Goal: Task Accomplishment & Management: Manage account settings

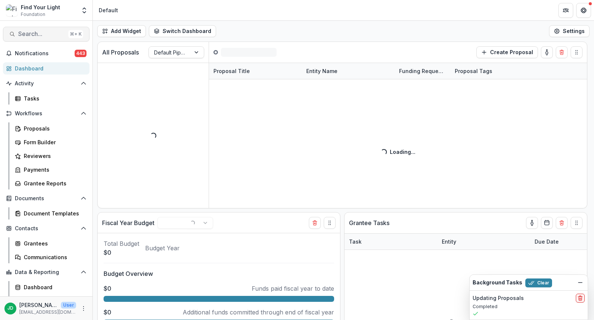
click at [26, 34] on span "Search..." at bounding box center [41, 33] width 47 height 7
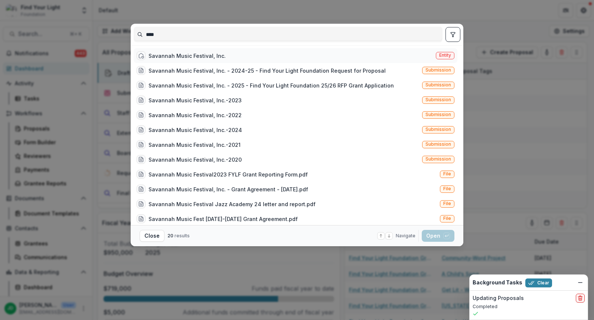
type input "****"
click at [179, 56] on div "Savannah Music Festival, Inc." at bounding box center [186, 56] width 77 height 8
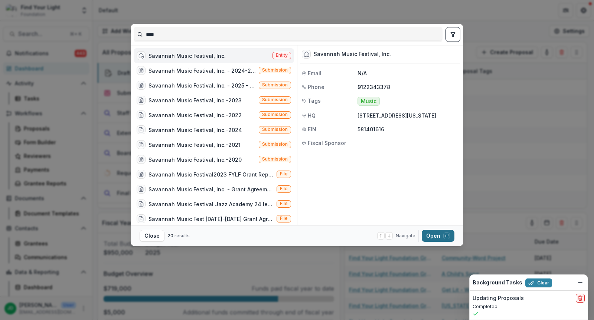
click at [434, 231] on button "Open with enter key" at bounding box center [438, 236] width 33 height 12
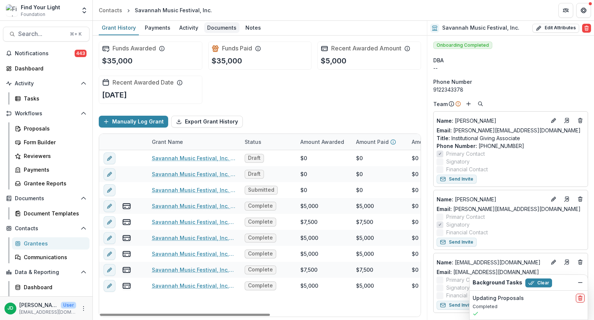
click at [214, 29] on div "Documents" at bounding box center [221, 27] width 35 height 11
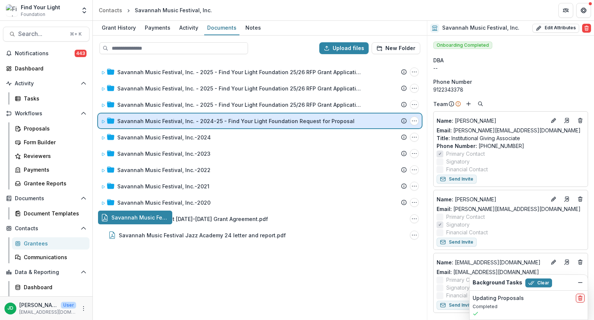
drag, startPoint x: 106, startPoint y: 217, endPoint x: 135, endPoint y: 119, distance: 101.6
click at [135, 119] on div "Upload files New Folder Savannah Music Festival, Inc. - 2025 - Find Your Light …" at bounding box center [260, 178] width 334 height 285
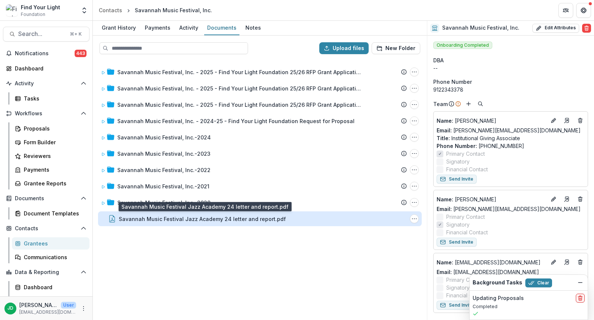
click at [171, 221] on div "Savannah Music Festival Jazz Academy 24 letter and report.pdf" at bounding box center [202, 219] width 167 height 8
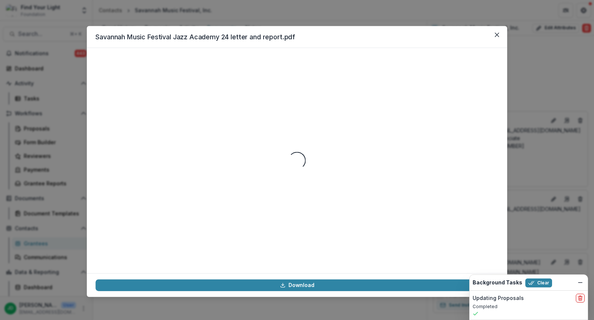
click at [171, 221] on div "Loading..." at bounding box center [296, 161] width 403 height 208
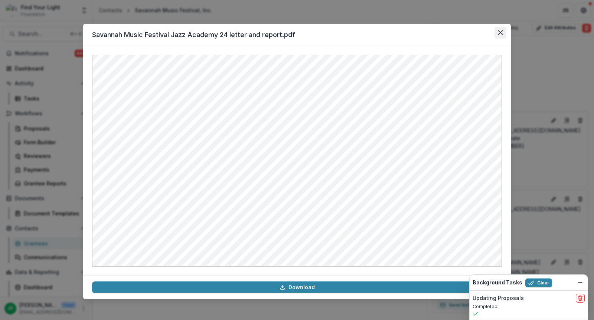
click at [496, 35] on button "Close" at bounding box center [500, 33] width 12 height 12
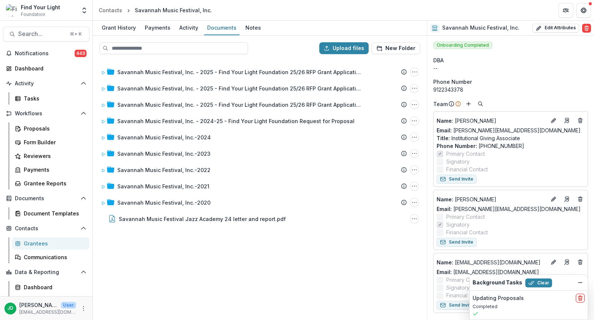
click at [181, 238] on div "Savannah Music Festival, Inc. - 2025 - Find Your Light Foundation 25/26 RFP Gra…" at bounding box center [260, 189] width 332 height 259
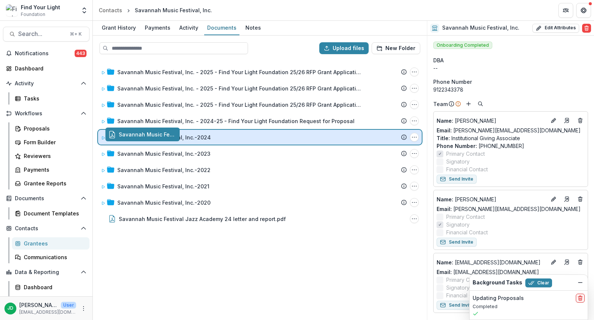
drag, startPoint x: 171, startPoint y: 221, endPoint x: 178, endPoint y: 138, distance: 83.4
click at [178, 138] on div "Upload files New Folder Savannah Music Festival, Inc. - 2025 - Find Your Light …" at bounding box center [260, 178] width 334 height 285
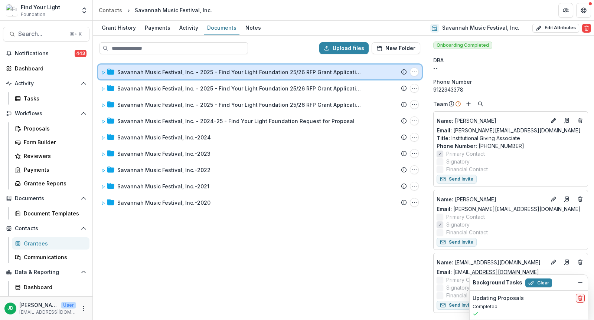
click at [101, 70] on icon at bounding box center [103, 72] width 4 height 4
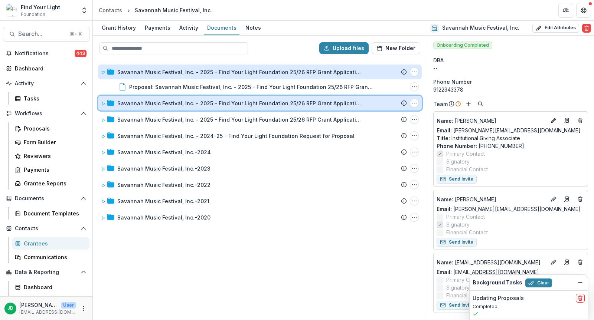
click at [102, 102] on icon at bounding box center [103, 103] width 3 height 3
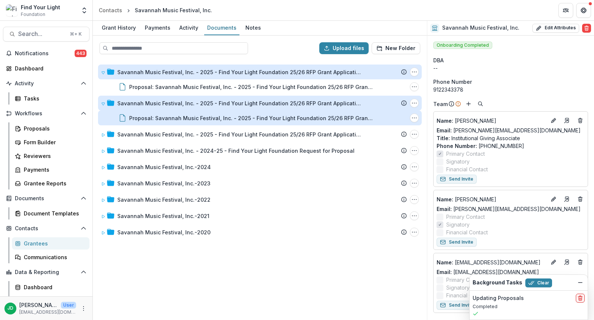
click at [157, 116] on div "Proposal: Savannah Music Festival, Inc. - 2025 - Find Your Light Foundation 25/…" at bounding box center [251, 118] width 245 height 8
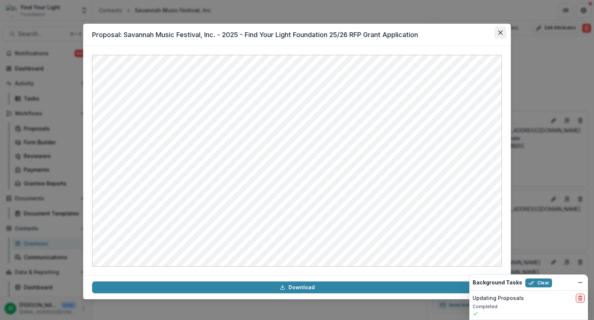
click at [499, 31] on icon "Close" at bounding box center [500, 32] width 4 height 4
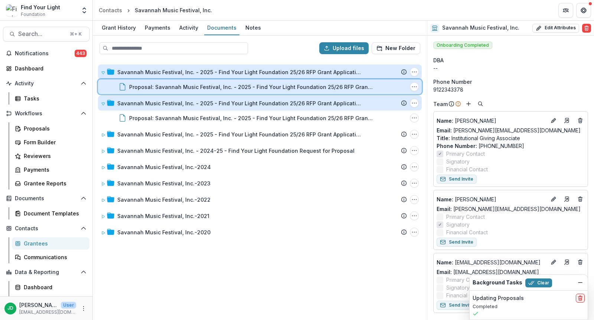
click at [128, 86] on div "Proposal: Savannah Music Festival, Inc. - 2025 - Find Your Light Foundation 25/…" at bounding box center [258, 87] width 295 height 8
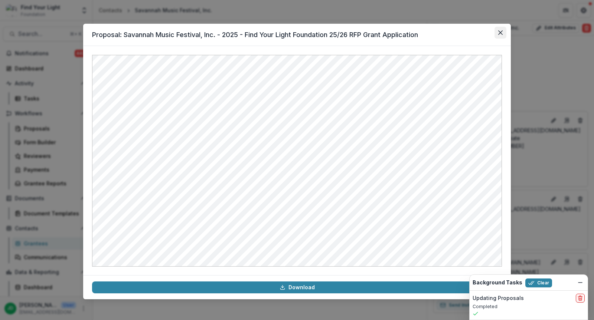
click at [502, 33] on icon "Close" at bounding box center [500, 32] width 4 height 4
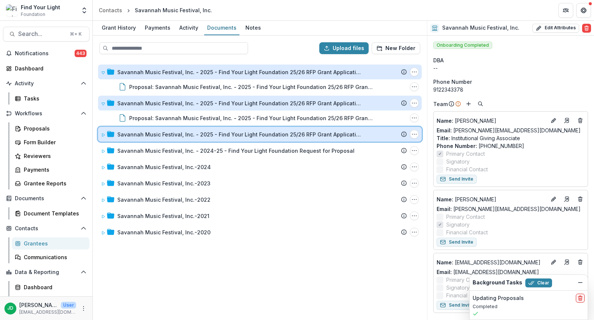
click at [101, 134] on icon at bounding box center [103, 135] width 4 height 4
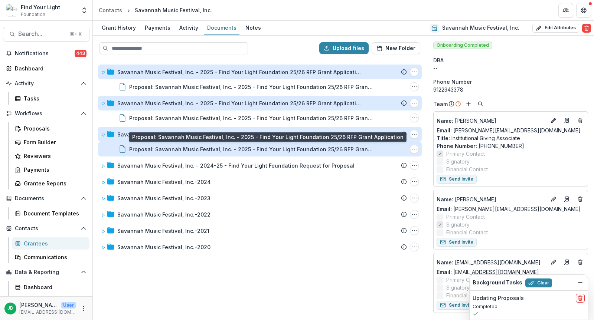
click at [147, 148] on div "Proposal: Savannah Music Festival, Inc. - 2025 - Find Your Light Foundation 25/…" at bounding box center [251, 149] width 245 height 8
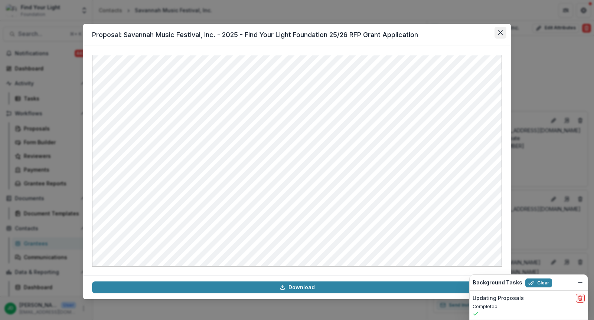
click at [502, 29] on button "Close" at bounding box center [500, 33] width 12 height 12
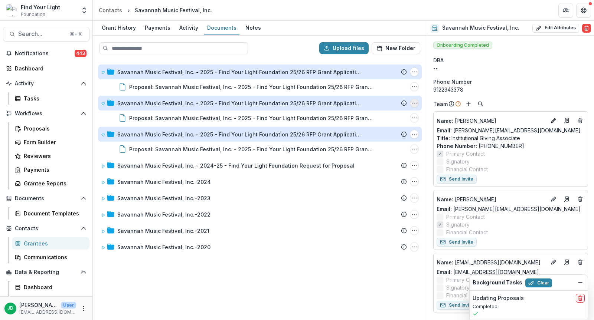
click at [413, 101] on icon "Savannah Music Festival, Inc. - 2025 - Find Your Light Foundation 25/26 RFP Gra…" at bounding box center [414, 103] width 6 height 6
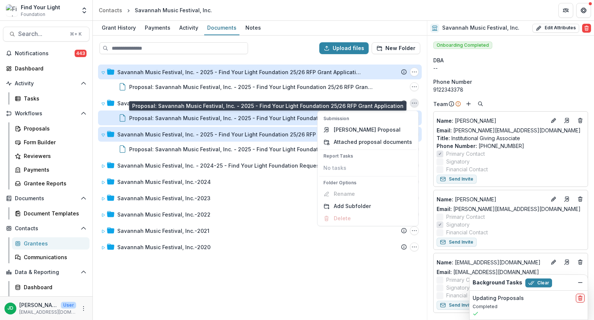
click at [206, 119] on div "Proposal: Savannah Music Festival, Inc. - 2025 - Find Your Light Foundation 25/…" at bounding box center [251, 118] width 245 height 8
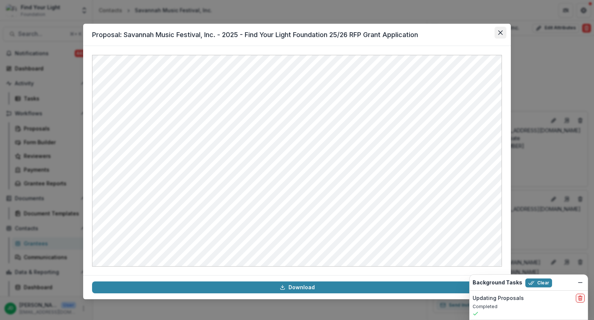
click at [503, 35] on button "Close" at bounding box center [500, 33] width 12 height 12
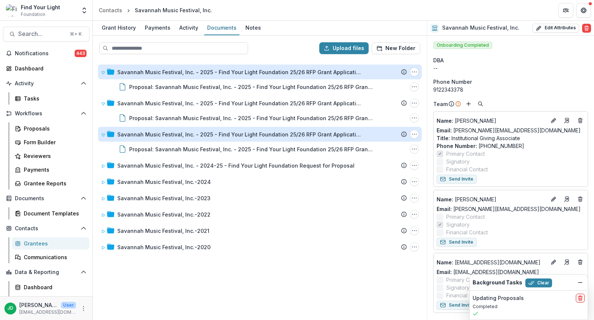
click at [183, 271] on div "Savannah Music Festival, Inc. - 2025 - Find Your Light Foundation 25/26 RFP Gra…" at bounding box center [260, 189] width 332 height 259
click at [339, 43] on button "Upload files" at bounding box center [343, 48] width 49 height 12
type input "**********"
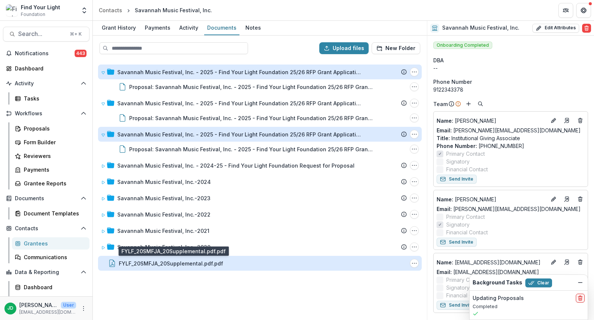
click at [183, 264] on div "FYLF_20SMFJA_20Supplemental.pdf.pdf" at bounding box center [171, 264] width 104 height 8
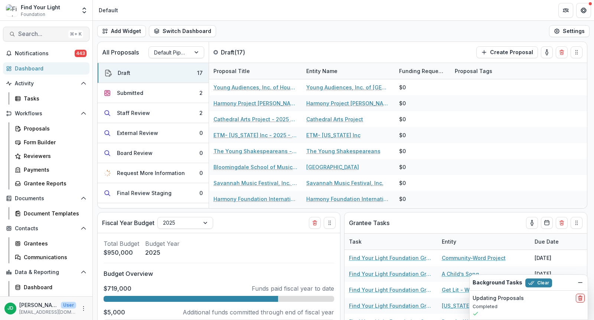
click at [32, 35] on span "Search..." at bounding box center [41, 33] width 47 height 7
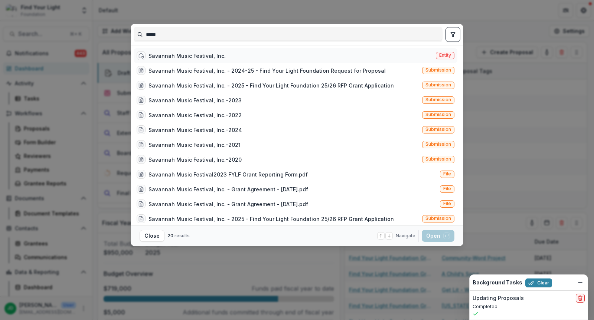
type input "*****"
click at [163, 55] on div "Savannah Music Festival, Inc." at bounding box center [186, 56] width 77 height 8
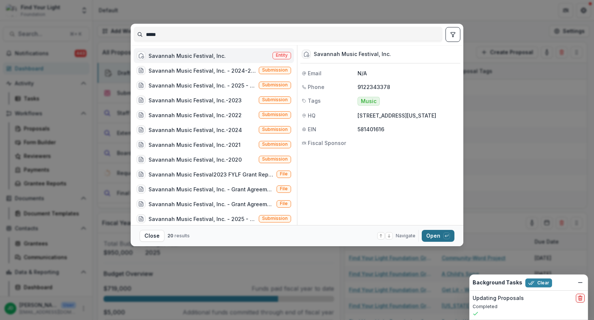
click at [431, 239] on button "Open with enter key" at bounding box center [438, 236] width 33 height 12
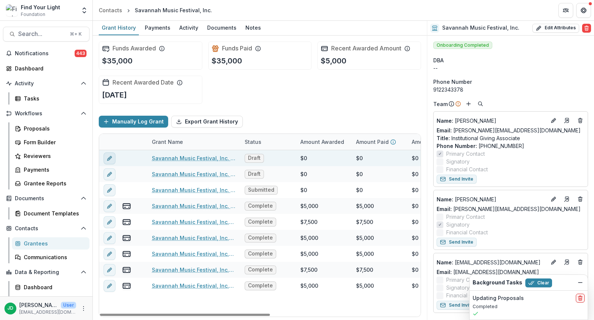
click at [106, 157] on button "edit" at bounding box center [110, 158] width 12 height 12
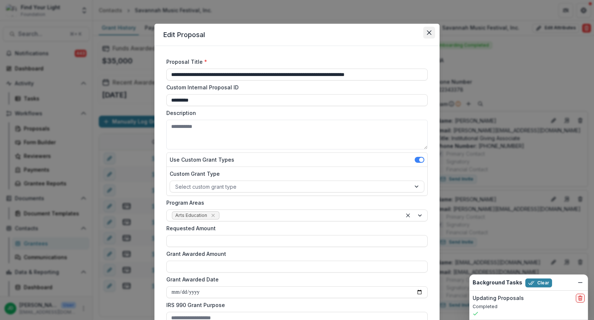
click at [427, 34] on icon "Close" at bounding box center [429, 32] width 4 height 4
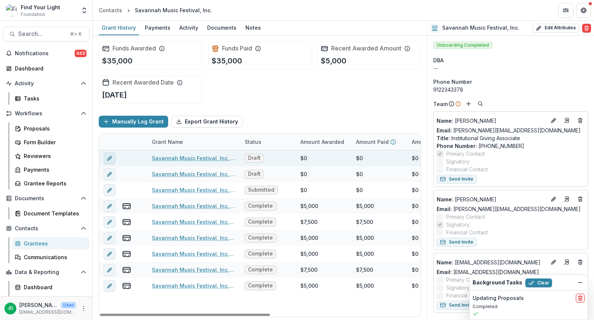
click at [111, 157] on icon "edit" at bounding box center [109, 158] width 6 height 6
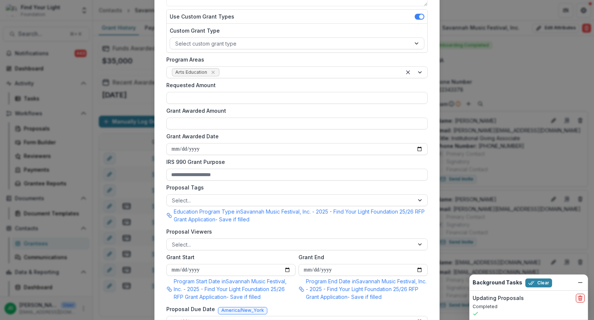
scroll to position [231, 0]
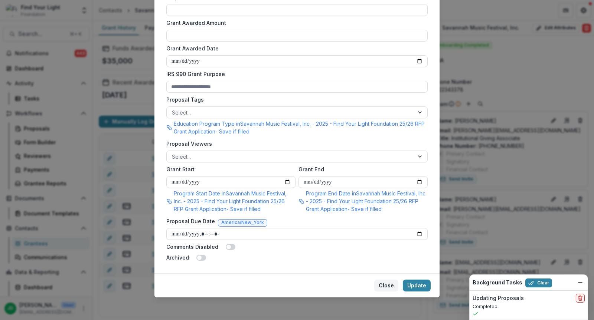
click at [385, 283] on button "Close" at bounding box center [386, 286] width 24 height 12
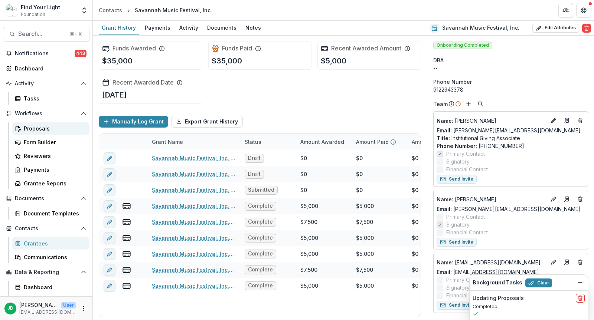
click at [36, 128] on div "Proposals" at bounding box center [54, 129] width 60 height 8
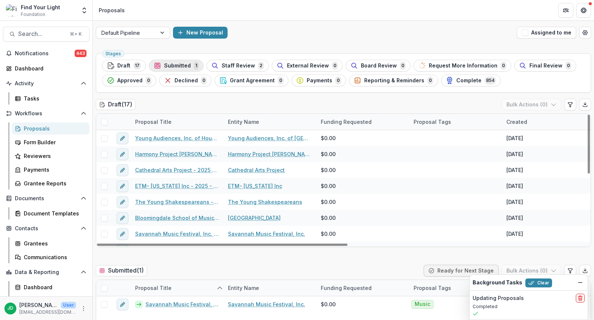
click at [187, 63] on span "Submitted" at bounding box center [177, 66] width 27 height 6
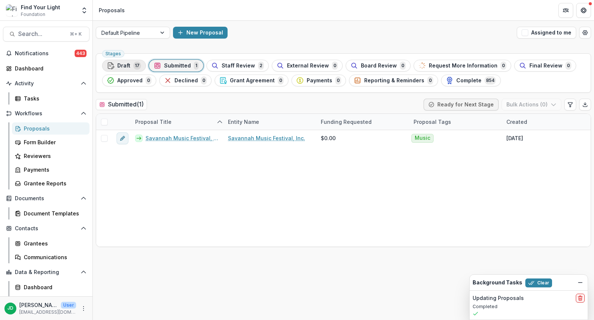
click at [127, 64] on span "Draft" at bounding box center [123, 66] width 13 height 6
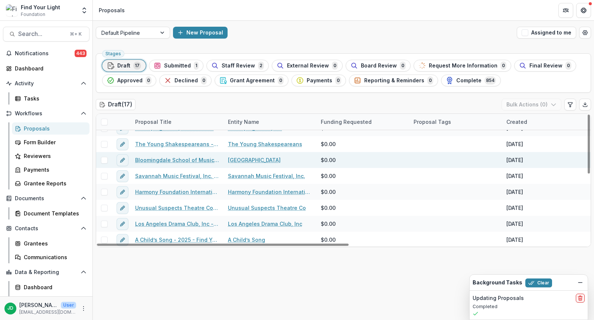
scroll to position [65, 0]
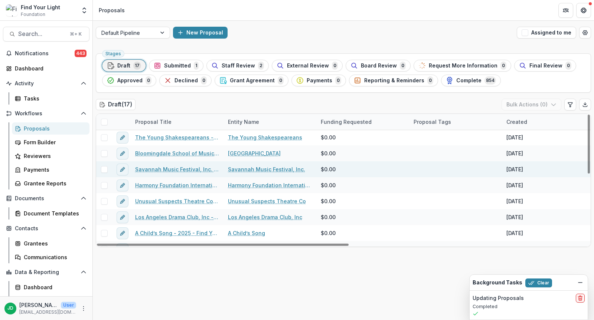
click at [104, 167] on span at bounding box center [104, 169] width 7 height 7
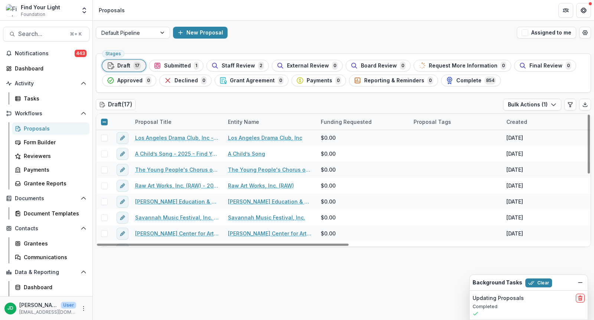
scroll to position [154, 0]
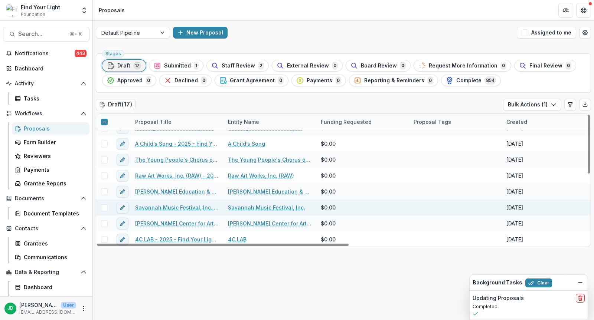
click at [103, 206] on span at bounding box center [104, 207] width 7 height 7
click at [527, 103] on button "Bulk Actions ( 2 )" at bounding box center [531, 105] width 59 height 12
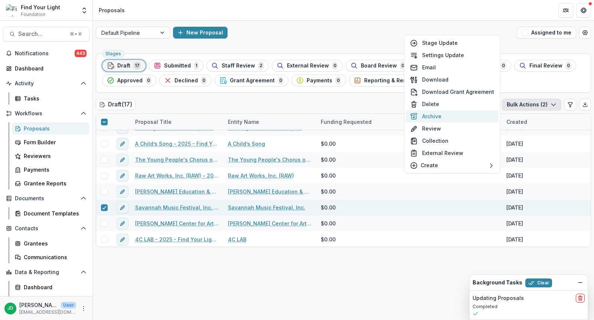
click at [438, 118] on button "Archive" at bounding box center [452, 116] width 93 height 12
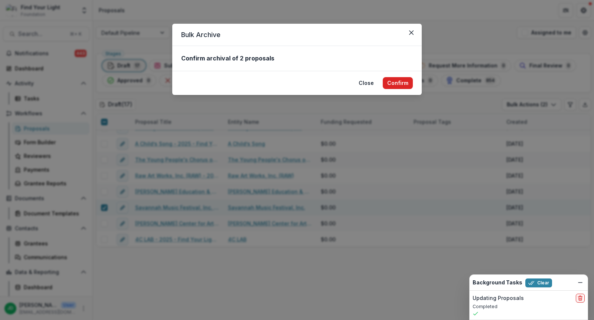
click at [404, 79] on button "Confirm" at bounding box center [398, 83] width 30 height 12
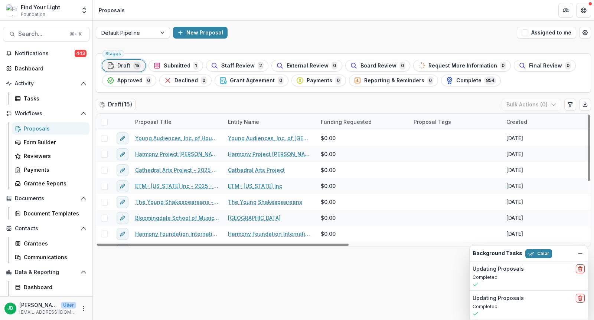
scroll to position [122, 0]
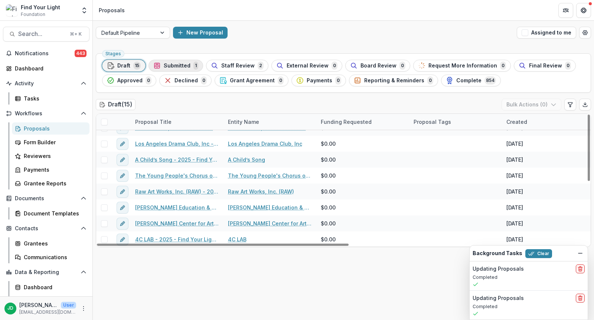
click at [176, 67] on span "Submitted" at bounding box center [177, 66] width 27 height 6
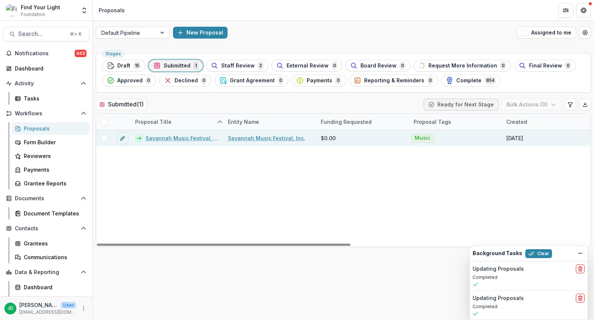
click at [104, 135] on span at bounding box center [104, 138] width 7 height 7
click at [535, 103] on button "Bulk Actions ( 1 )" at bounding box center [532, 105] width 58 height 12
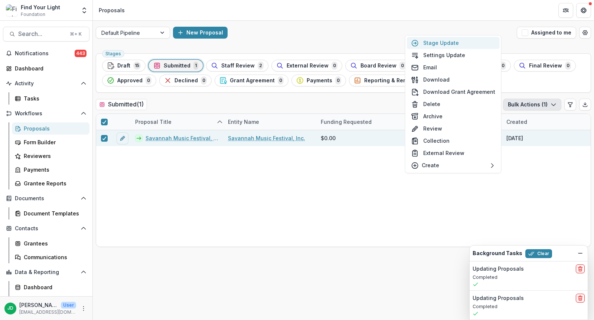
click at [465, 45] on button "Stage Update" at bounding box center [453, 43] width 93 height 12
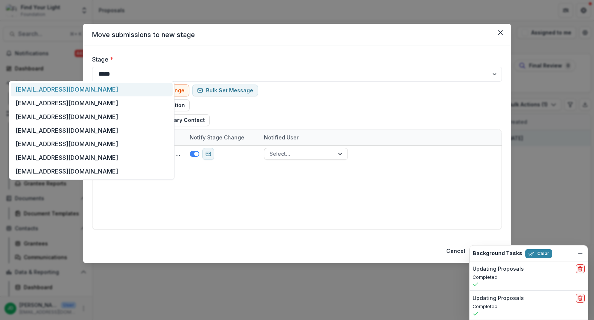
click at [131, 75] on div at bounding box center [86, 71] width 141 height 10
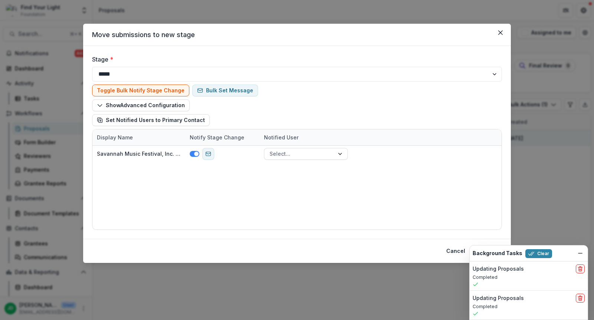
click at [131, 74] on div at bounding box center [86, 71] width 141 height 10
click at [192, 73] on select "**********" at bounding box center [297, 74] width 410 height 15
select select "**********"
click at [92, 67] on select "**********" at bounding box center [297, 74] width 410 height 15
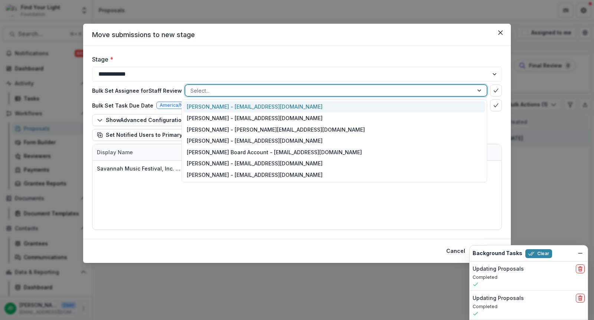
click at [219, 87] on div at bounding box center [329, 90] width 278 height 9
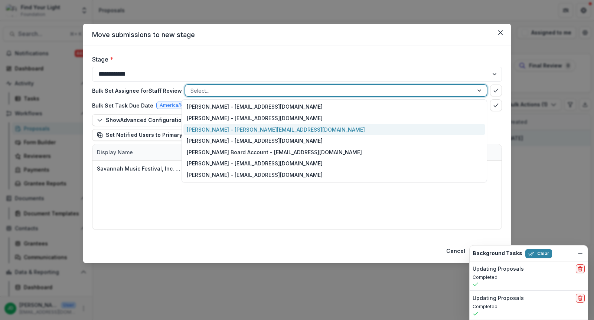
click at [209, 125] on div "[PERSON_NAME] - [PERSON_NAME][EMAIL_ADDRESS][DOMAIN_NAME]" at bounding box center [334, 130] width 302 height 12
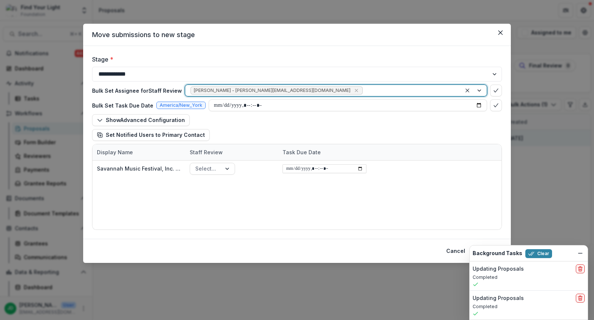
click at [364, 88] on div at bounding box center [410, 90] width 92 height 9
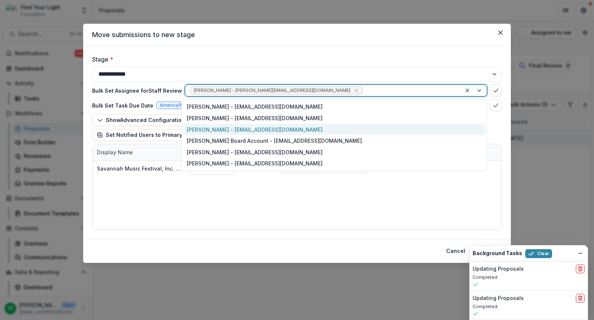
click at [266, 125] on div "[PERSON_NAME] - [EMAIL_ADDRESS][DOMAIN_NAME]" at bounding box center [334, 130] width 302 height 12
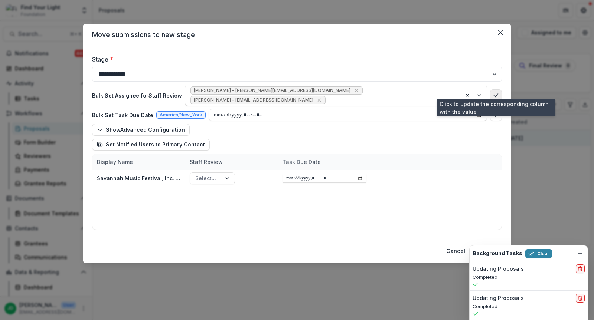
click at [497, 92] on icon "bulk-confirm-option" at bounding box center [496, 95] width 6 height 6
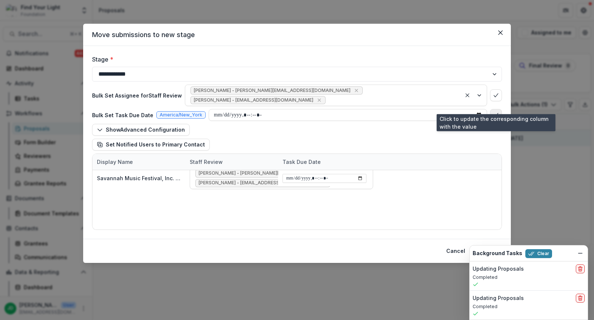
click at [498, 112] on icon "bulk-confirm-option" at bounding box center [496, 115] width 6 height 6
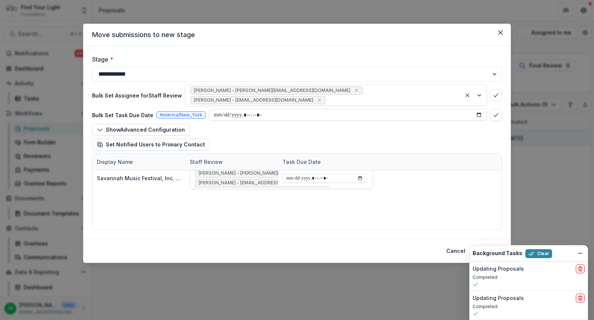
click at [575, 254] on div "Background Tasks Clear" at bounding box center [528, 254] width 118 height 16
click at [582, 253] on icon "Dismiss" at bounding box center [580, 253] width 6 height 6
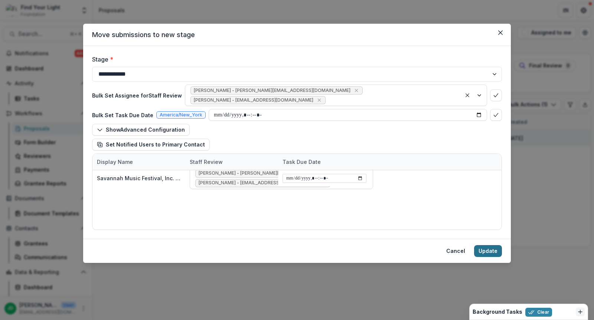
click at [481, 249] on button "Update" at bounding box center [488, 251] width 28 height 12
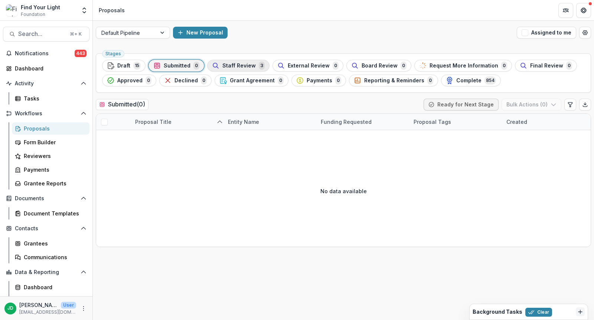
click at [229, 67] on span "Staff Review" at bounding box center [238, 66] width 33 height 6
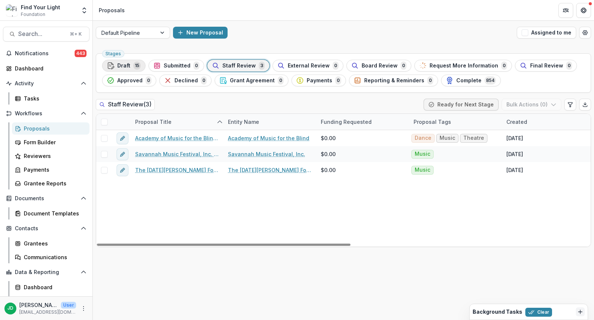
click at [131, 65] on div "Draft 15" at bounding box center [124, 66] width 34 height 8
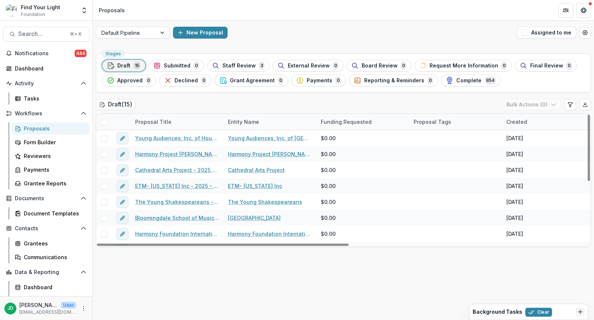
click at [26, 127] on div "Proposals" at bounding box center [54, 129] width 60 height 8
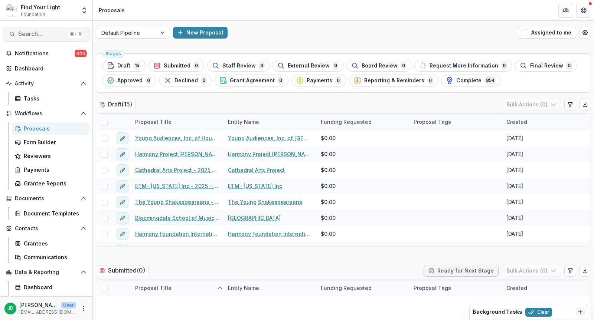
click at [46, 41] on button "Search... ⌘ + K" at bounding box center [46, 34] width 86 height 15
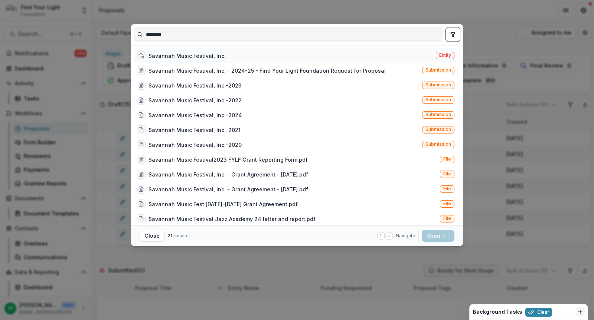
type input "********"
click at [155, 52] on div "Savannah Music Festival, Inc." at bounding box center [186, 56] width 77 height 8
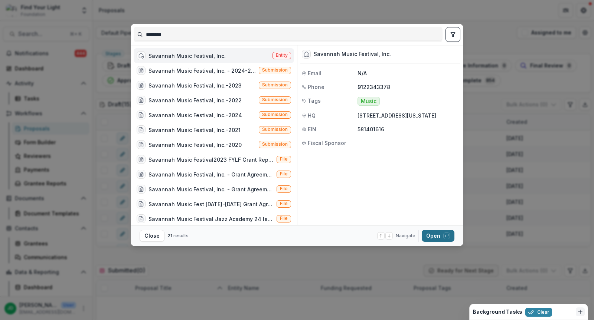
click at [430, 236] on button "Open with enter key" at bounding box center [438, 236] width 33 height 12
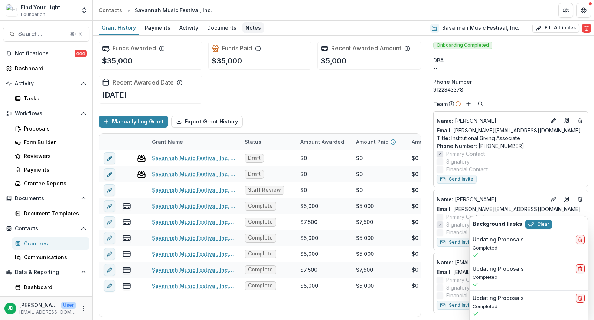
click at [244, 27] on div "Notes" at bounding box center [253, 27] width 22 height 11
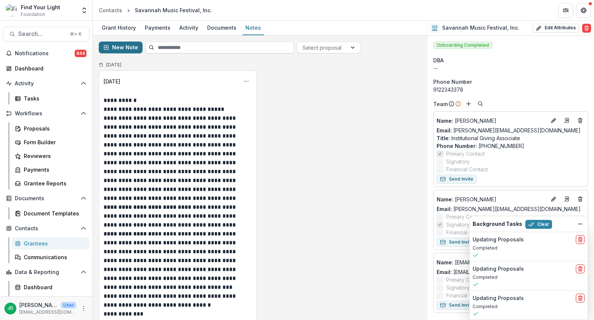
click at [128, 44] on button "New Note" at bounding box center [121, 48] width 44 height 12
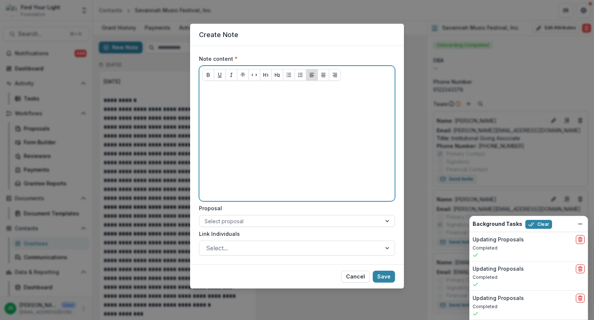
click at [222, 91] on p at bounding box center [296, 91] width 189 height 8
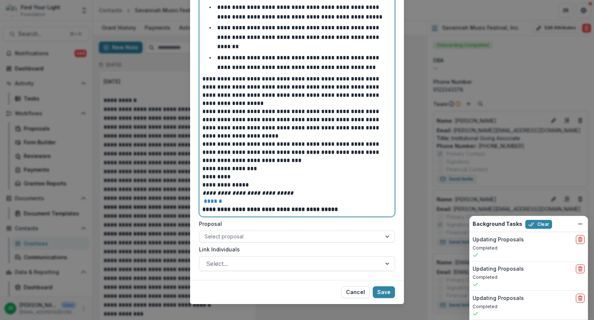
scroll to position [176, 0]
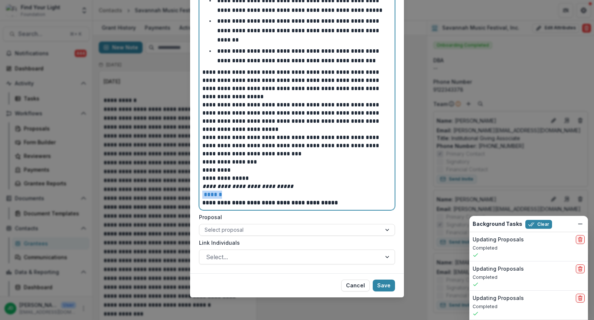
drag, startPoint x: 233, startPoint y: 191, endPoint x: 196, endPoint y: 194, distance: 37.2
click at [196, 194] on form "**********" at bounding box center [297, 72] width 214 height 403
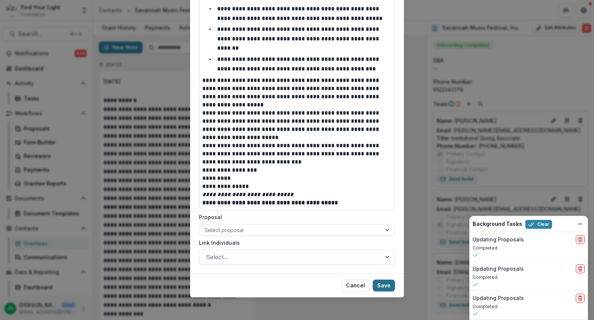
click at [381, 282] on button "Save" at bounding box center [384, 286] width 22 height 12
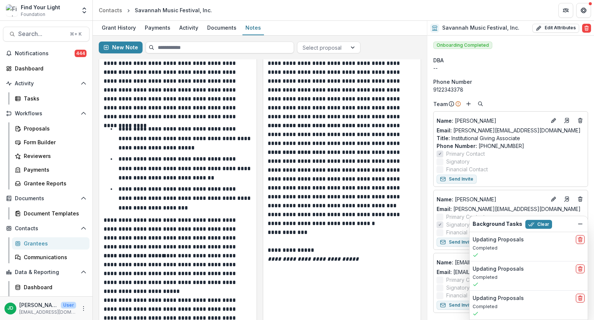
scroll to position [0, 0]
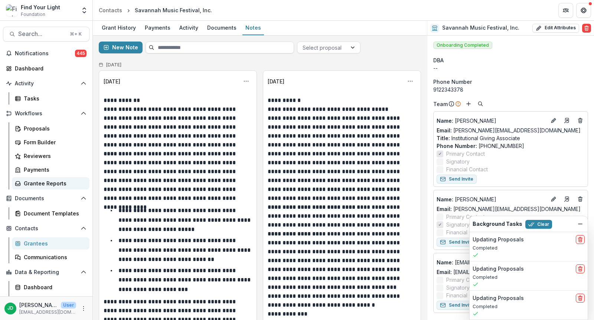
click at [35, 186] on div "Grantee Reports" at bounding box center [54, 184] width 60 height 8
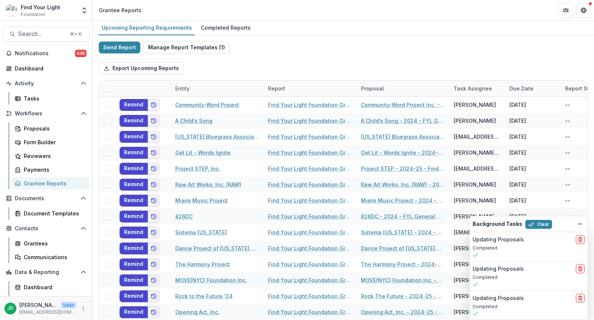
click at [287, 56] on div "Send Report Manage Report Templates ( 1 ) Export Upcoming Reports Entity Report…" at bounding box center [343, 198] width 489 height 312
click at [578, 226] on icon "Dismiss" at bounding box center [580, 224] width 6 height 6
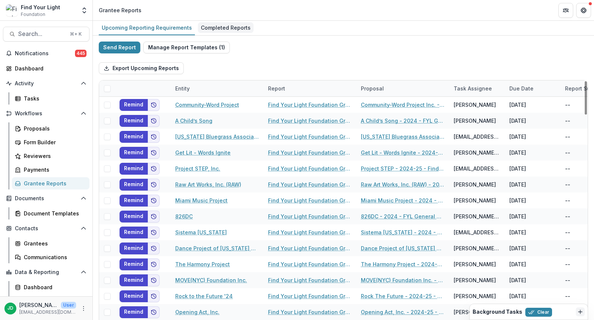
click at [231, 27] on div "Completed Reports" at bounding box center [226, 27] width 56 height 11
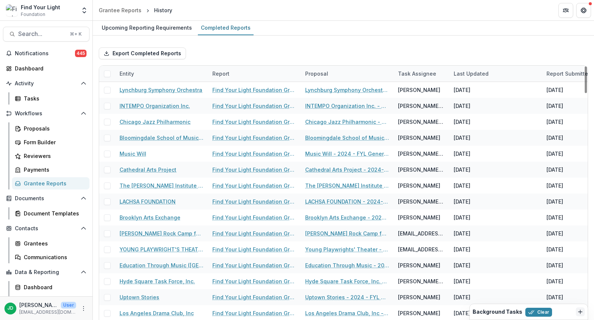
click at [154, 72] on div "Entity" at bounding box center [161, 74] width 93 height 16
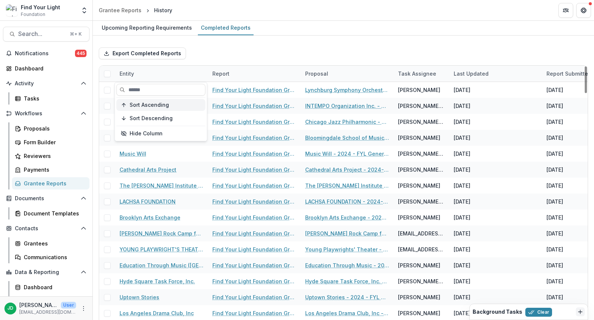
click at [154, 104] on span "Sort Ascending" at bounding box center [148, 105] width 39 height 6
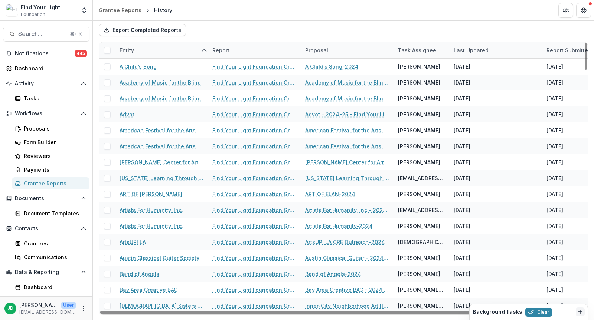
click at [477, 52] on div "Last Updated" at bounding box center [471, 50] width 44 height 8
click at [479, 79] on span "Sort Ascending" at bounding box center [482, 81] width 39 height 6
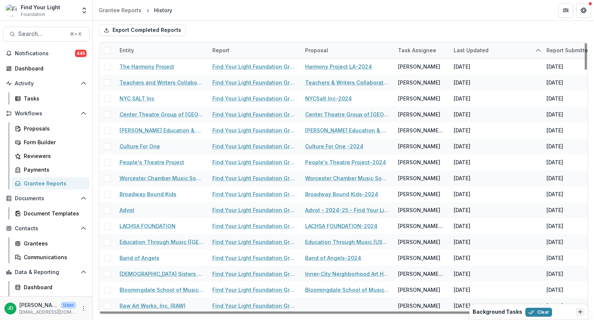
click at [370, 22] on div "Export Completed Reports" at bounding box center [343, 30] width 489 height 24
click at [479, 49] on div "Last Updated" at bounding box center [471, 50] width 44 height 8
click at [479, 89] on button "Sort Descending" at bounding box center [494, 95] width 89 height 12
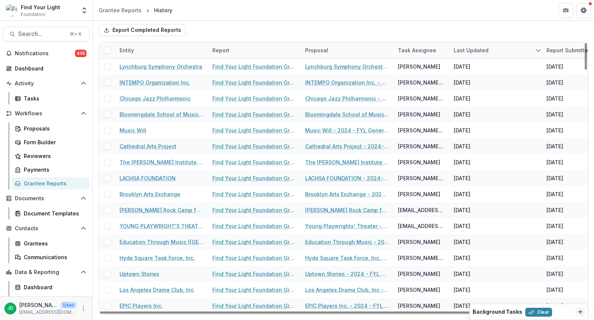
click at [450, 26] on div "Export Completed Reports" at bounding box center [343, 30] width 489 height 24
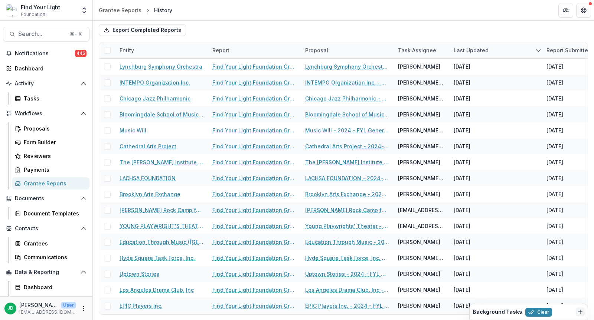
click at [43, 180] on div "Grantee Reports" at bounding box center [54, 184] width 60 height 8
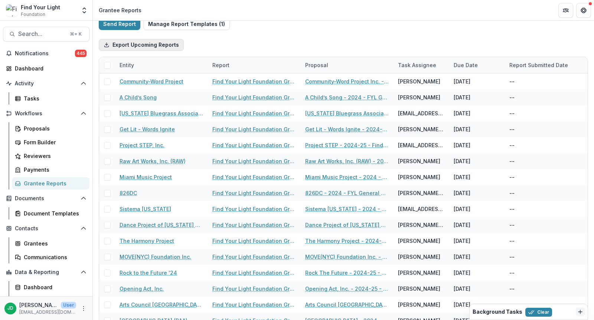
click at [154, 45] on button "Export Upcoming Reports" at bounding box center [141, 45] width 85 height 12
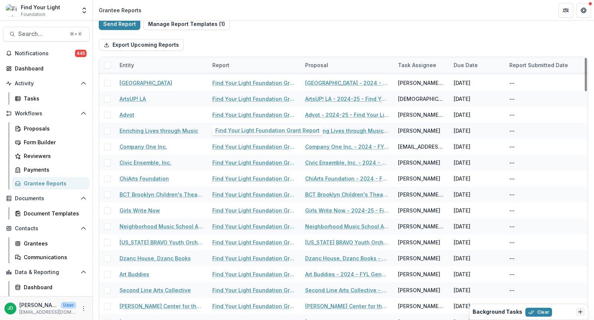
scroll to position [38, 0]
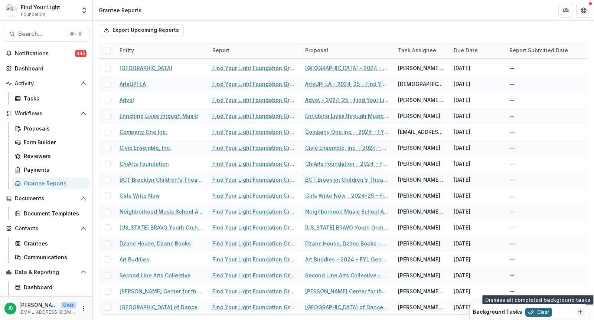
click at [540, 313] on button "Clear" at bounding box center [538, 312] width 27 height 9
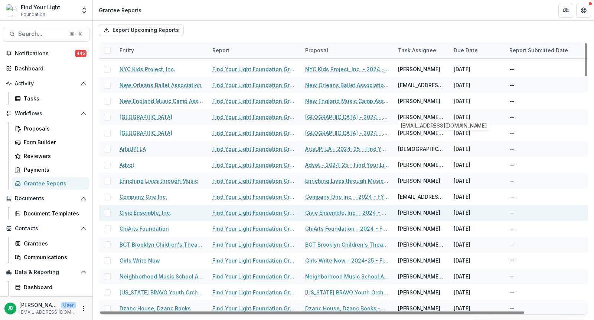
scroll to position [1913, 0]
